Goal: Transaction & Acquisition: Purchase product/service

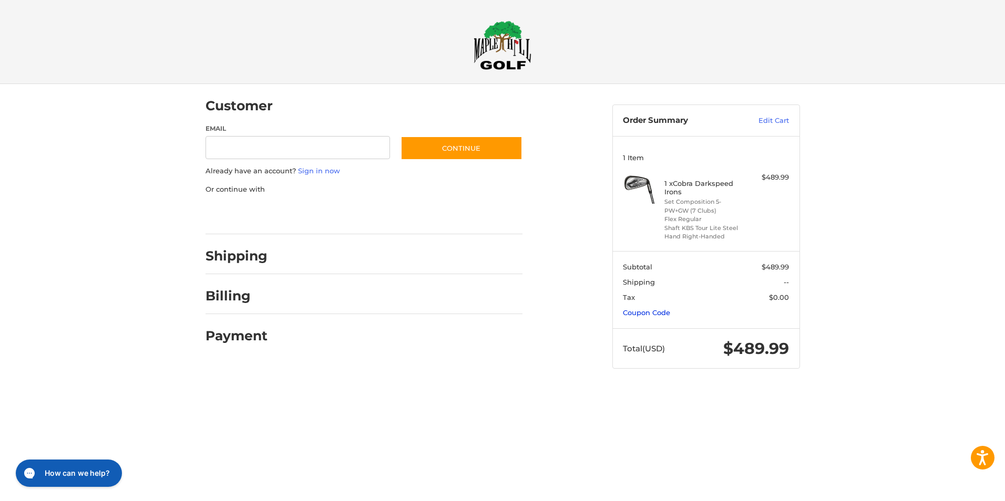
click at [633, 314] on link "Coupon Code" at bounding box center [646, 313] width 47 height 8
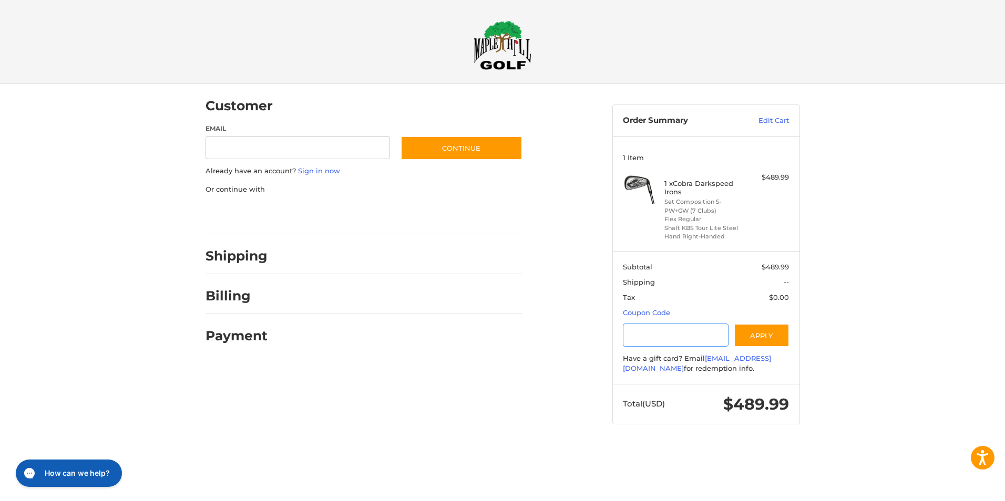
click at [640, 332] on input "Gift Certificate or Coupon Code" at bounding box center [676, 336] width 106 height 24
type input "********"
click at [776, 335] on button "Apply" at bounding box center [762, 336] width 56 height 24
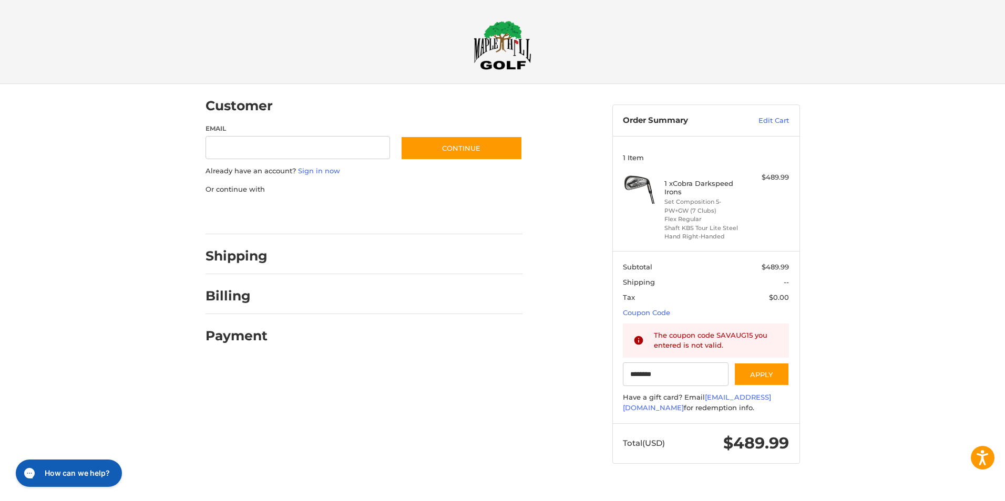
click at [507, 42] on img at bounding box center [503, 44] width 58 height 49
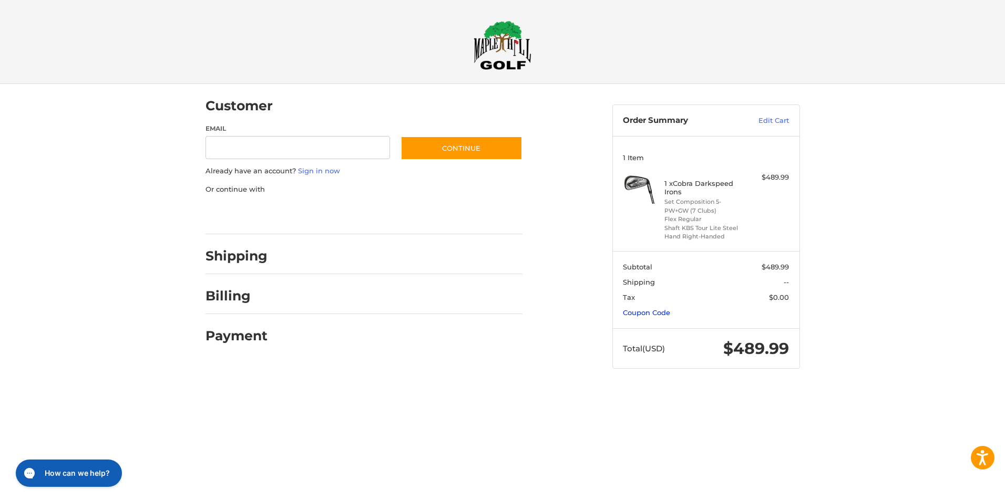
click at [659, 313] on link "Coupon Code" at bounding box center [646, 313] width 47 height 8
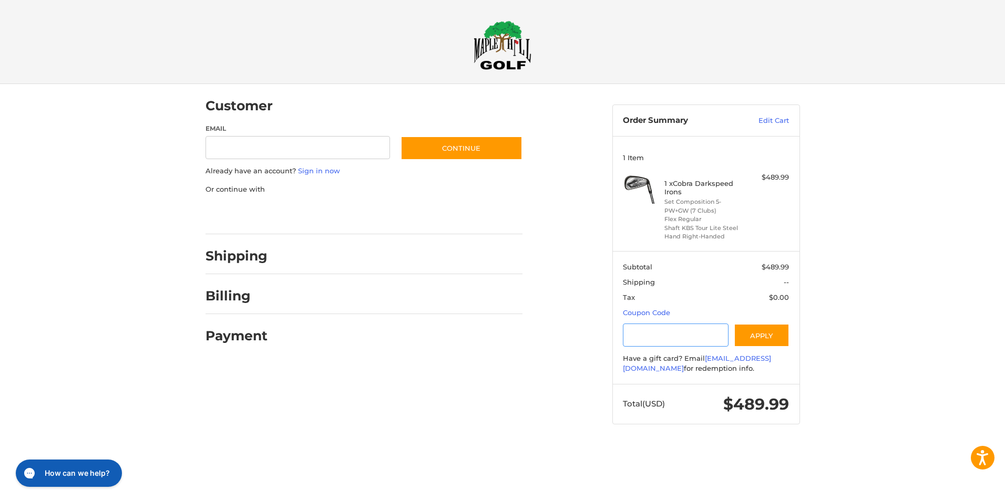
drag, startPoint x: 633, startPoint y: 335, endPoint x: 718, endPoint y: 336, distance: 85.7
click at [633, 334] on input "Gift Certificate or Coupon Code" at bounding box center [676, 336] width 106 height 24
type input "*"
type input "*********"
click at [773, 335] on button "Apply" at bounding box center [762, 336] width 56 height 24
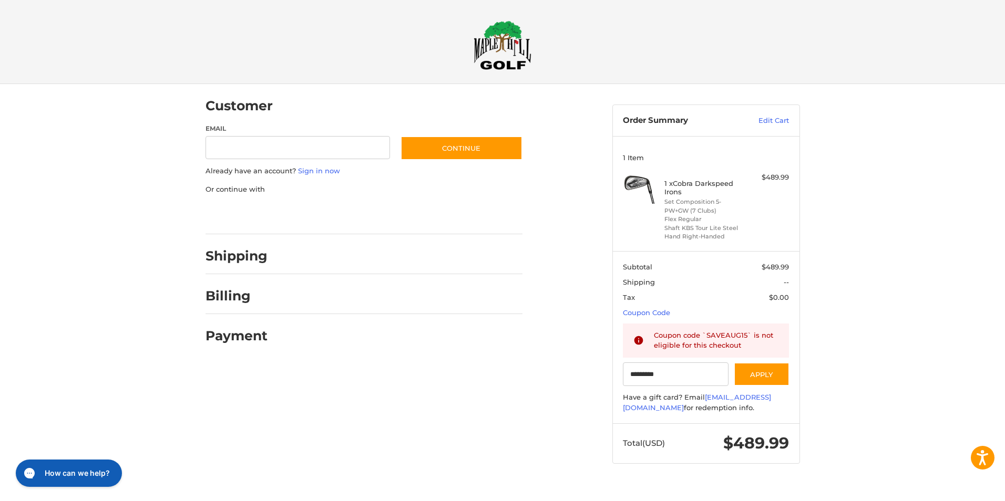
click at [253, 256] on h2 "Shipping" at bounding box center [237, 256] width 62 height 16
